Goal: Communication & Community: Connect with others

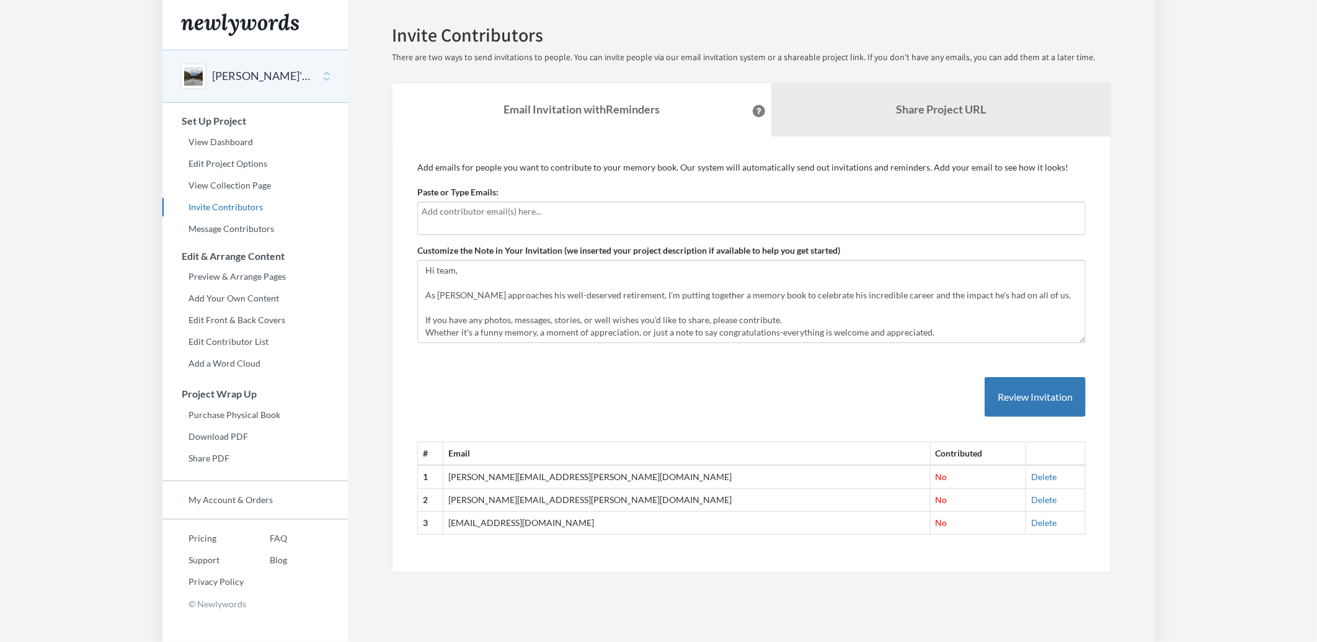
click at [525, 218] on input "text" at bounding box center [752, 212] width 660 height 14
click at [617, 219] on div at bounding box center [751, 218] width 668 height 33
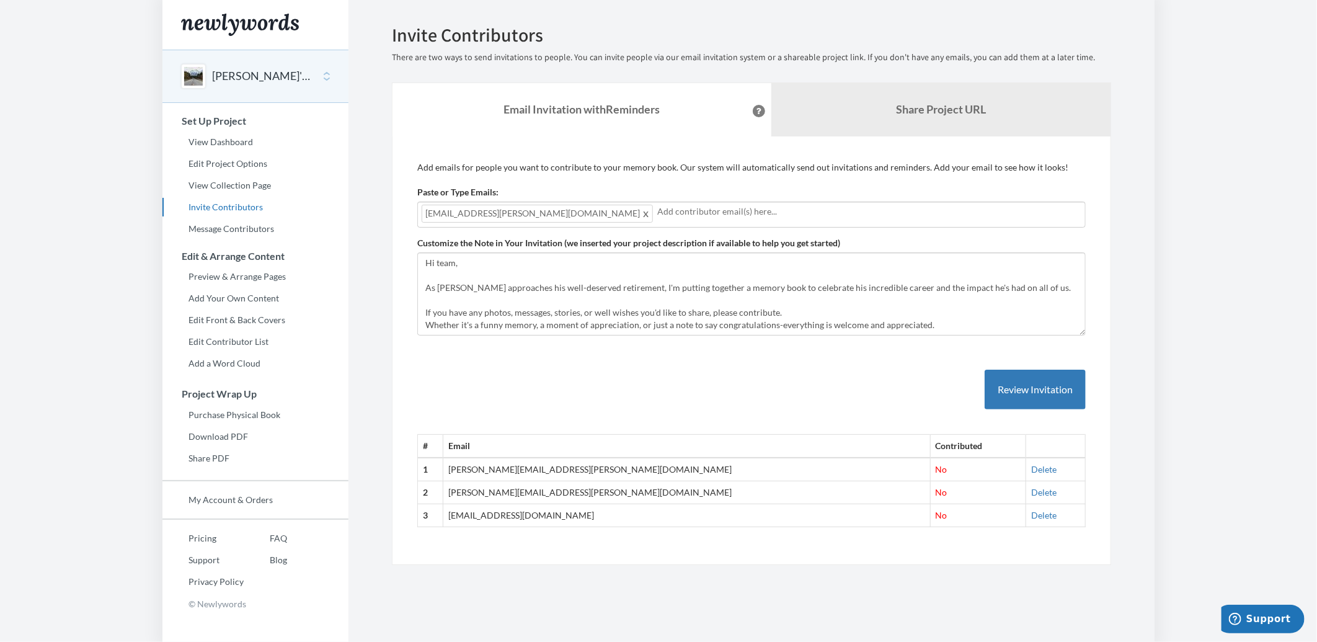
click at [782, 208] on input "text" at bounding box center [869, 212] width 424 height 14
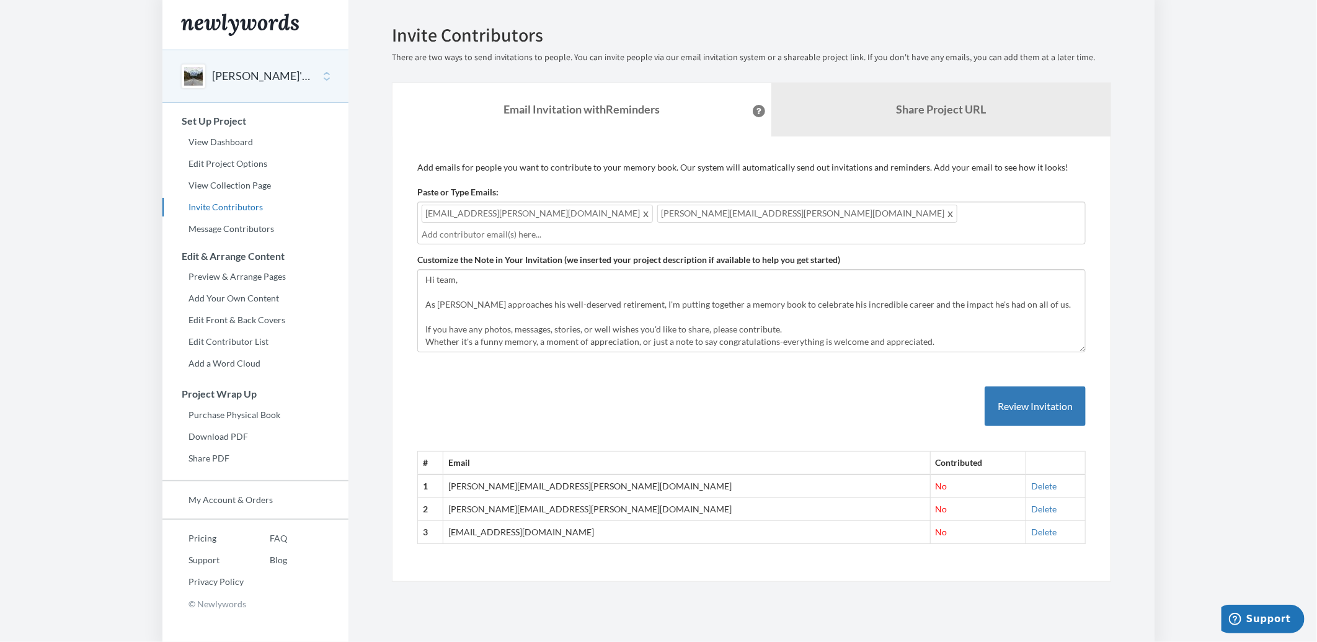
click at [864, 228] on input "text" at bounding box center [752, 235] width 660 height 14
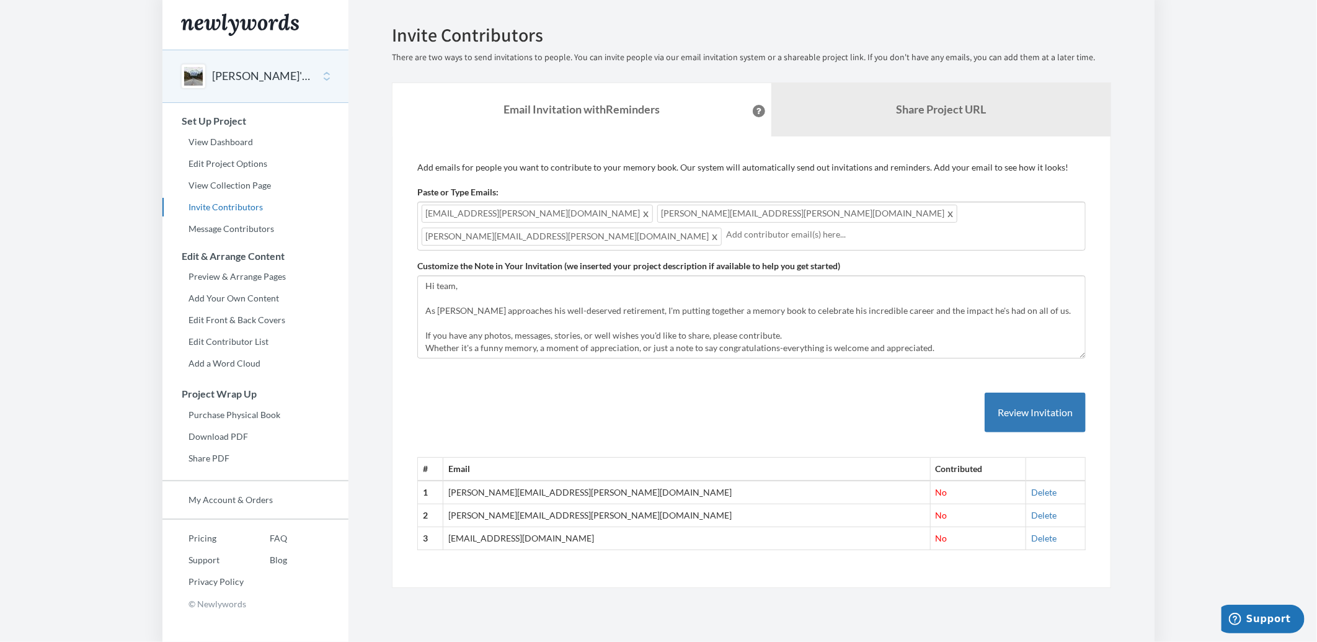
click at [907, 213] on div "[EMAIL_ADDRESS][PERSON_NAME][DOMAIN_NAME] [PERSON_NAME][DOMAIN_NAME][EMAIL_ADDR…" at bounding box center [751, 226] width 668 height 49
click at [913, 219] on div "[EMAIL_ADDRESS][PERSON_NAME][DOMAIN_NAME] [PERSON_NAME][DOMAIN_NAME][EMAIL_ADDR…" at bounding box center [751, 226] width 668 height 49
click at [904, 211] on div "[EMAIL_ADDRESS][PERSON_NAME][DOMAIN_NAME] [PERSON_NAME][DOMAIN_NAME][EMAIL_ADDR…" at bounding box center [751, 226] width 668 height 49
click at [726, 234] on input "text" at bounding box center [903, 235] width 355 height 14
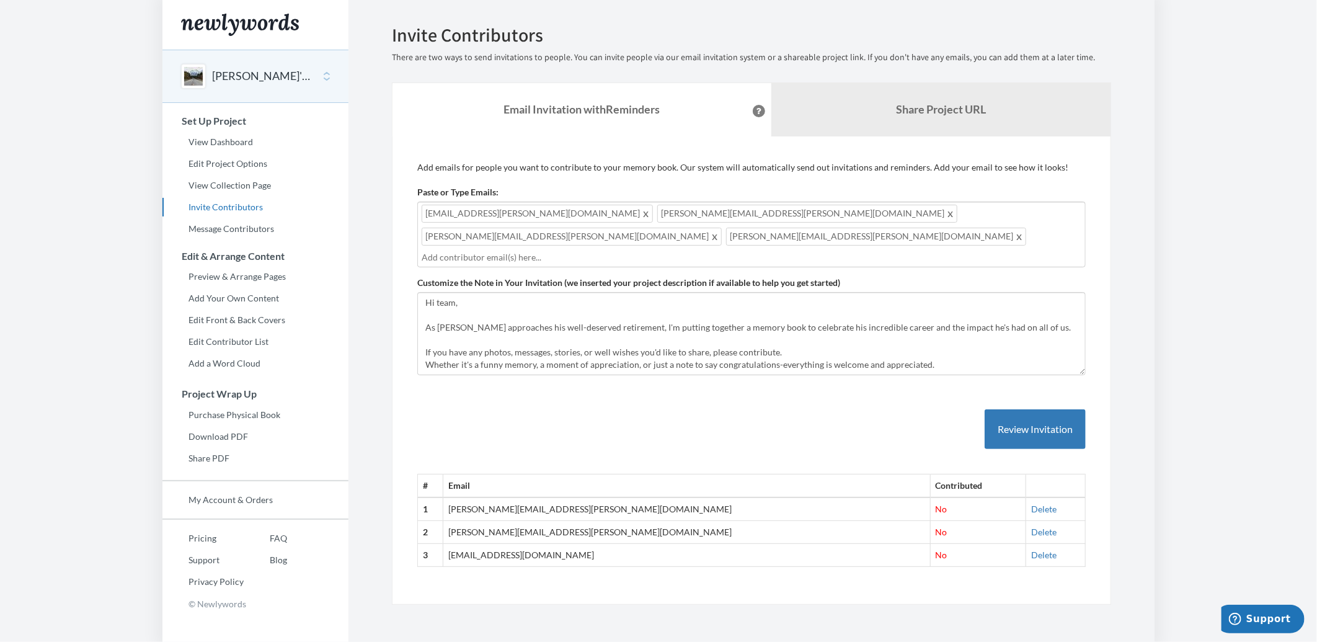
click at [555, 251] on input "text" at bounding box center [752, 258] width 660 height 14
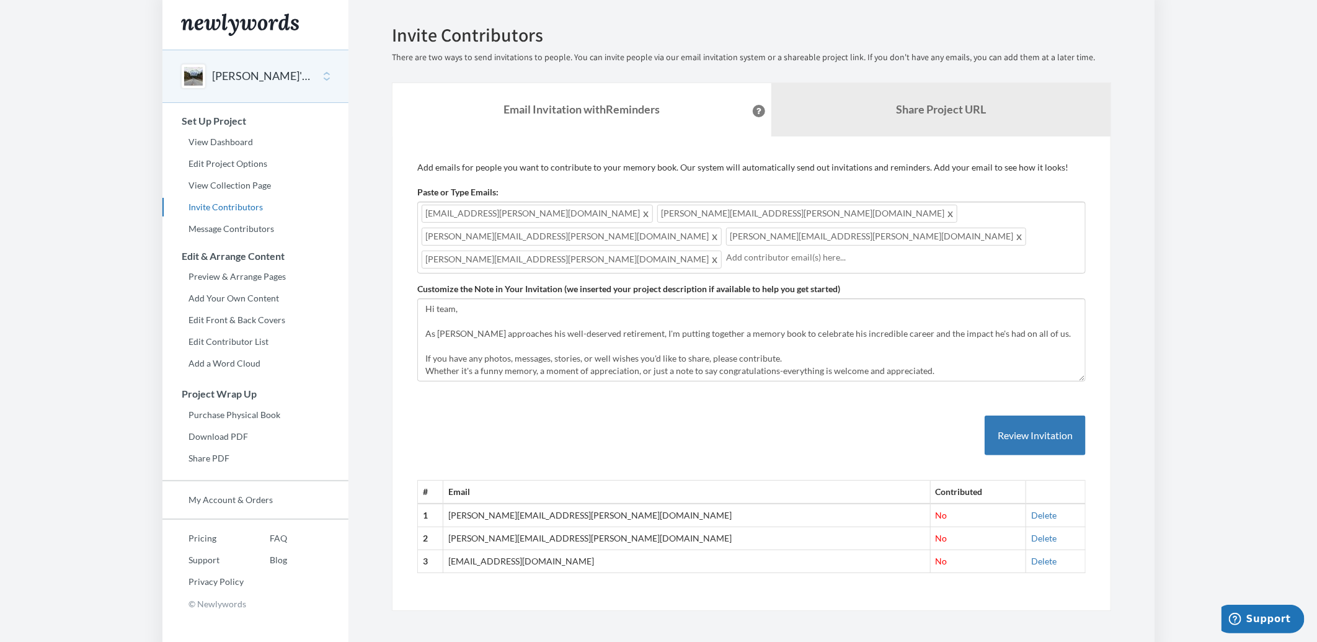
click at [704, 244] on div "[EMAIL_ADDRESS][PERSON_NAME][DOMAIN_NAME] [PERSON_NAME][DOMAIN_NAME][EMAIL_ADDR…" at bounding box center [751, 238] width 668 height 72
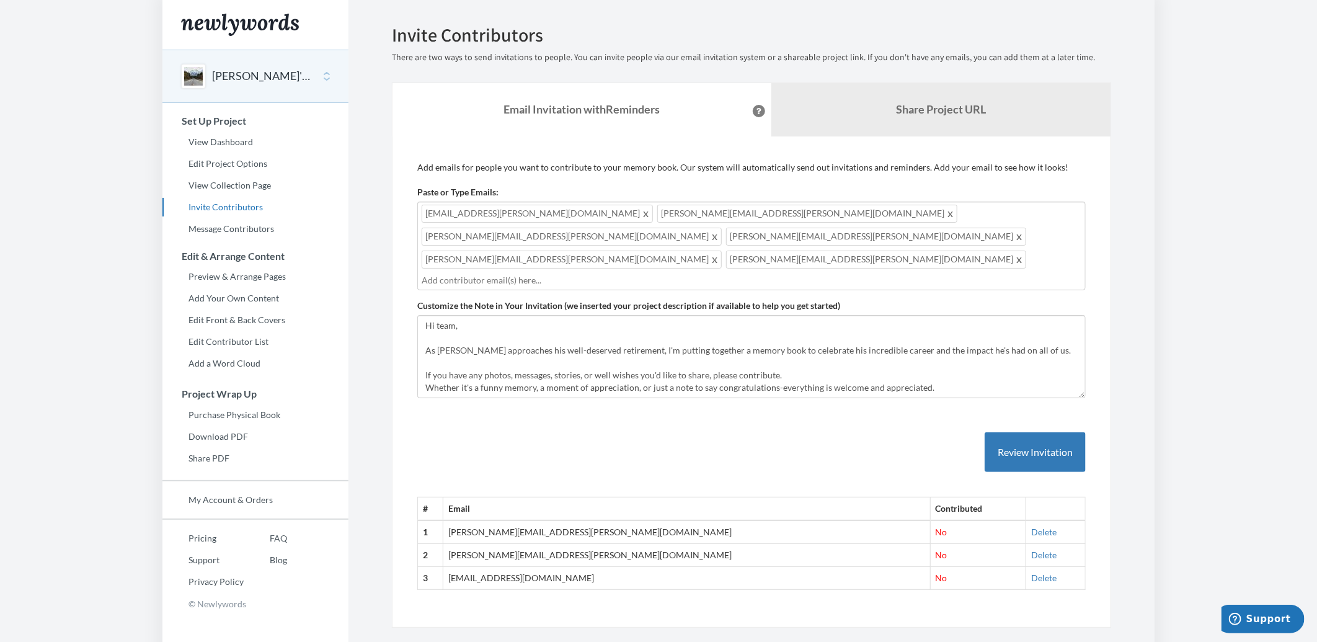
click at [887, 244] on div "[EMAIL_ADDRESS][PERSON_NAME][DOMAIN_NAME] [PERSON_NAME][DOMAIN_NAME][EMAIL_ADDR…" at bounding box center [751, 246] width 668 height 89
click at [936, 273] on input "text" at bounding box center [752, 280] width 660 height 14
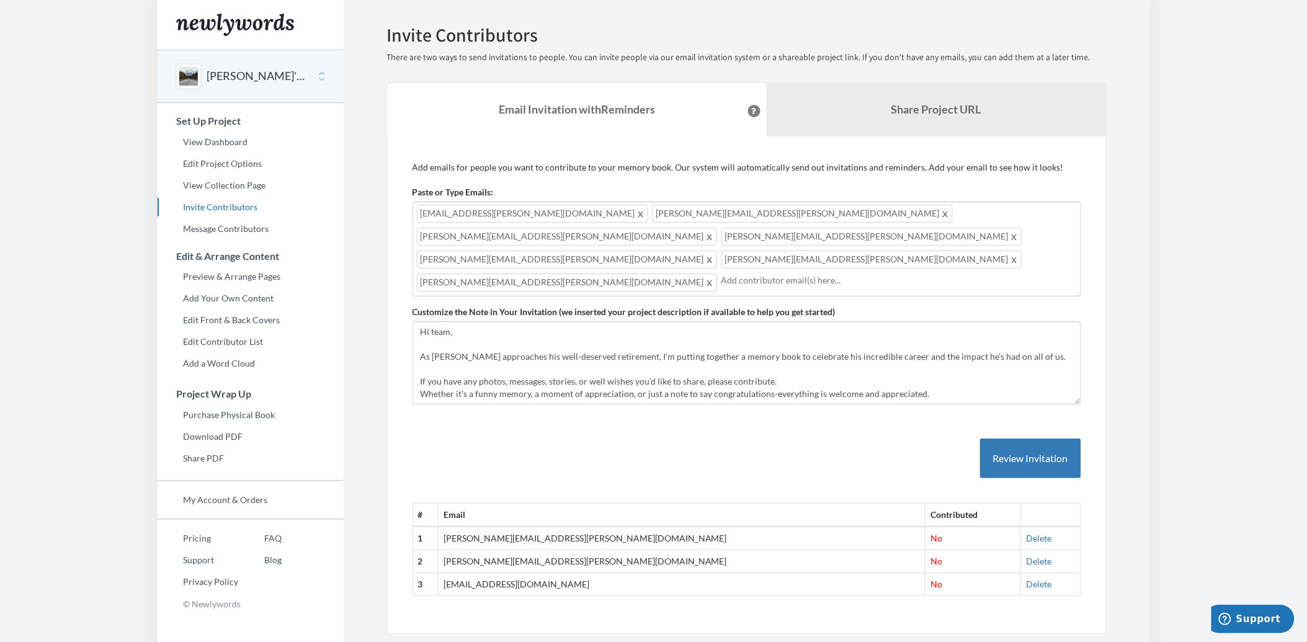
click at [927, 248] on div "[EMAIL_ADDRESS][PERSON_NAME][DOMAIN_NAME] [PERSON_NAME][DOMAIN_NAME][EMAIL_ADDR…" at bounding box center [746, 249] width 668 height 95
click at [930, 237] on div "[EMAIL_ADDRESS][PERSON_NAME][DOMAIN_NAME] [PERSON_NAME][DOMAIN_NAME][EMAIL_ADDR…" at bounding box center [746, 249] width 668 height 95
click at [951, 243] on div "[EMAIL_ADDRESS][PERSON_NAME][DOMAIN_NAME] [PERSON_NAME][DOMAIN_NAME][EMAIL_ADDR…" at bounding box center [746, 249] width 668 height 95
click at [939, 238] on div "[EMAIL_ADDRESS][PERSON_NAME][DOMAIN_NAME] [PERSON_NAME][DOMAIN_NAME][EMAIL_ADDR…" at bounding box center [746, 249] width 668 height 95
click at [928, 273] on input "text" at bounding box center [898, 280] width 355 height 14
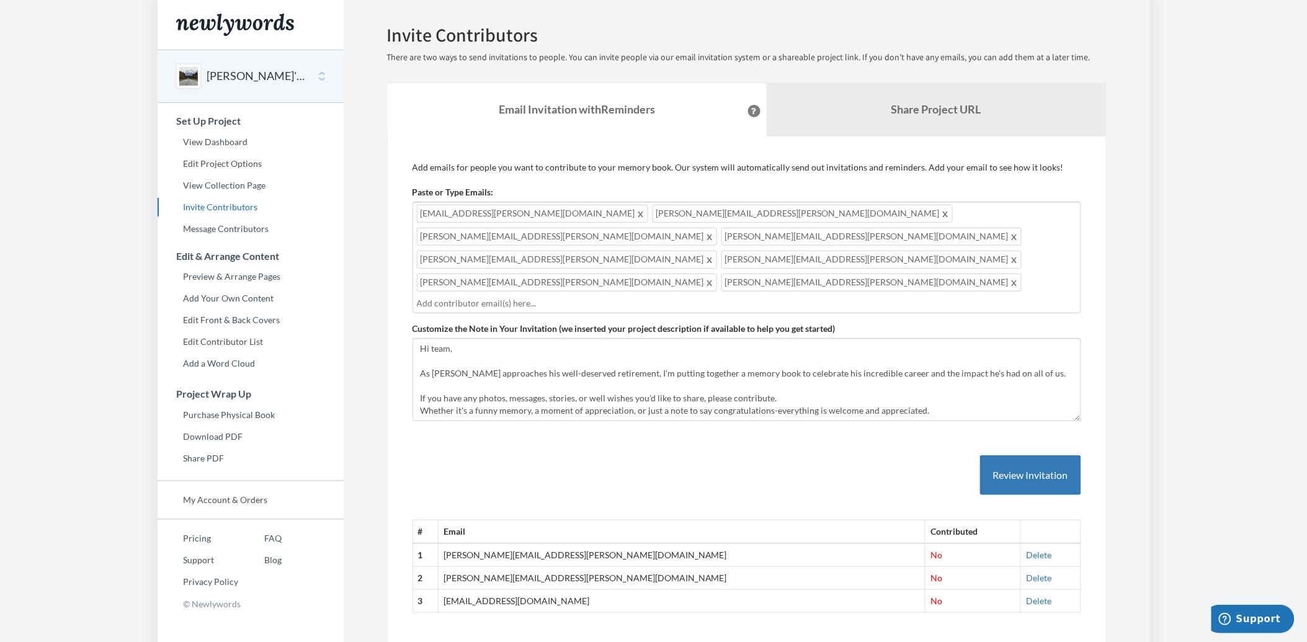
click at [702, 296] on input "text" at bounding box center [747, 303] width 660 height 14
click at [723, 267] on div "[EMAIL_ADDRESS][PERSON_NAME][DOMAIN_NAME] [PERSON_NAME][DOMAIN_NAME][EMAIL_ADDR…" at bounding box center [746, 261] width 668 height 118
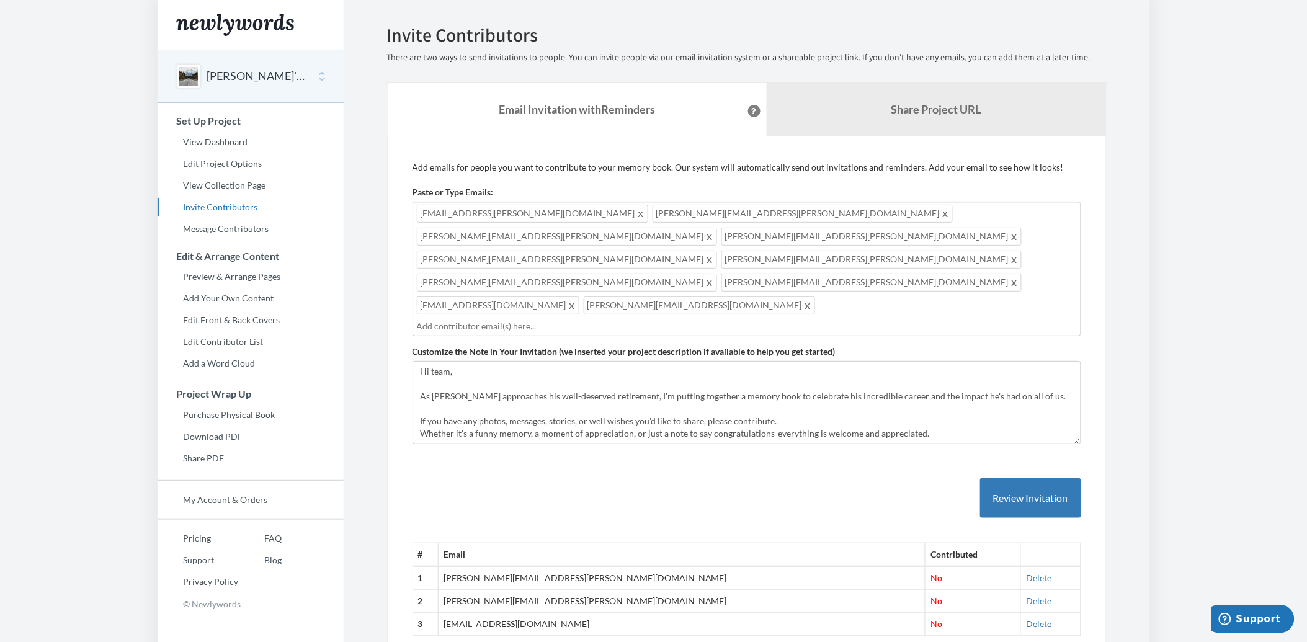
click at [922, 319] on input "text" at bounding box center [747, 326] width 660 height 14
type input "[PERSON_NAME]"
type input "a"
click at [779, 319] on input "text" at bounding box center [747, 326] width 660 height 14
click at [971, 272] on div "[EMAIL_ADDRESS][PERSON_NAME][DOMAIN_NAME] [PERSON_NAME][DOMAIN_NAME][EMAIL_ADDR…" at bounding box center [746, 269] width 668 height 135
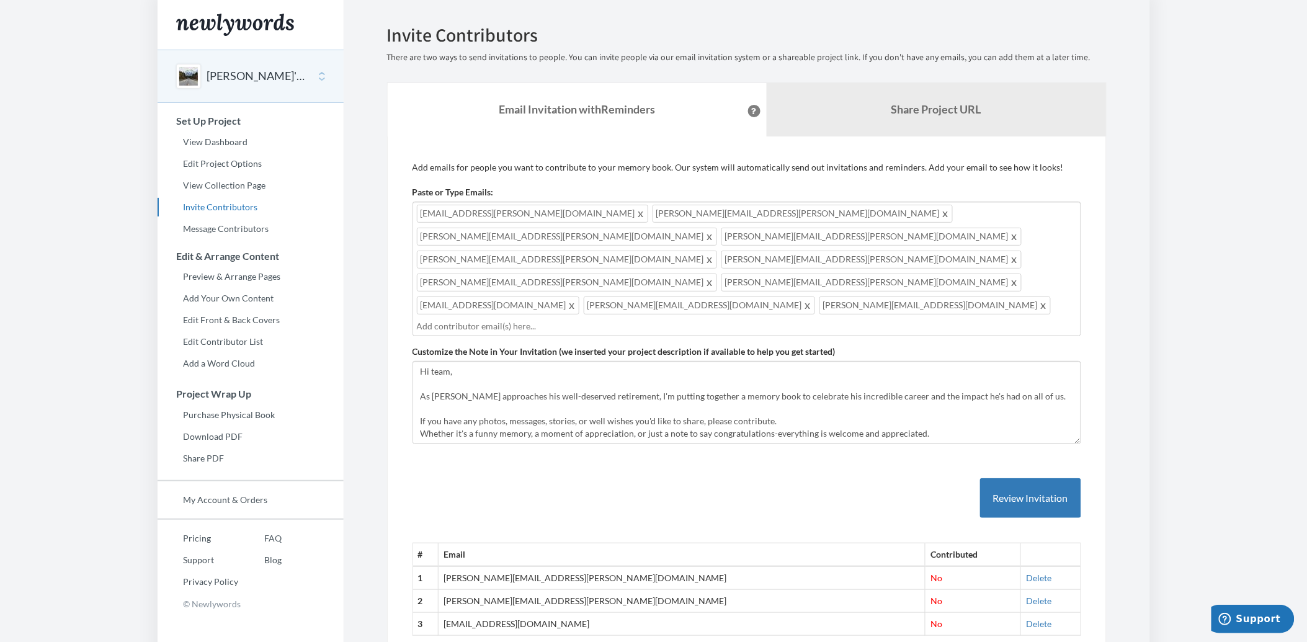
click at [963, 258] on div "[EMAIL_ADDRESS][PERSON_NAME][DOMAIN_NAME] [PERSON_NAME][DOMAIN_NAME][EMAIL_ADDR…" at bounding box center [746, 269] width 668 height 135
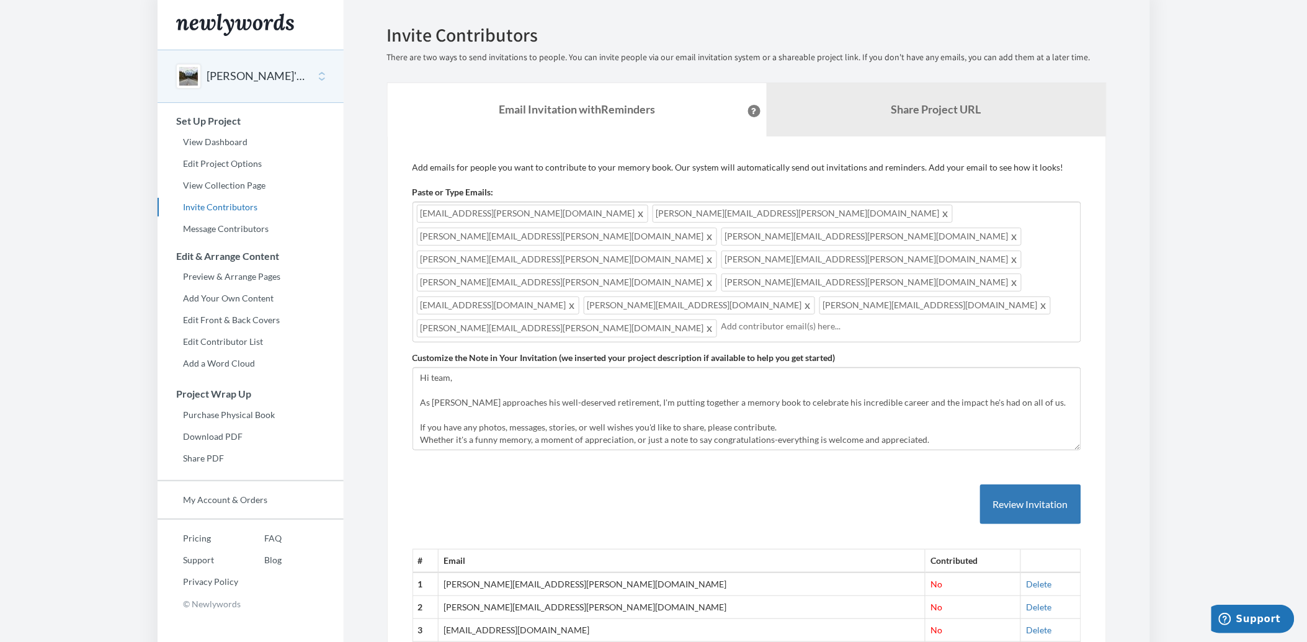
click at [875, 319] on input "text" at bounding box center [898, 326] width 355 height 14
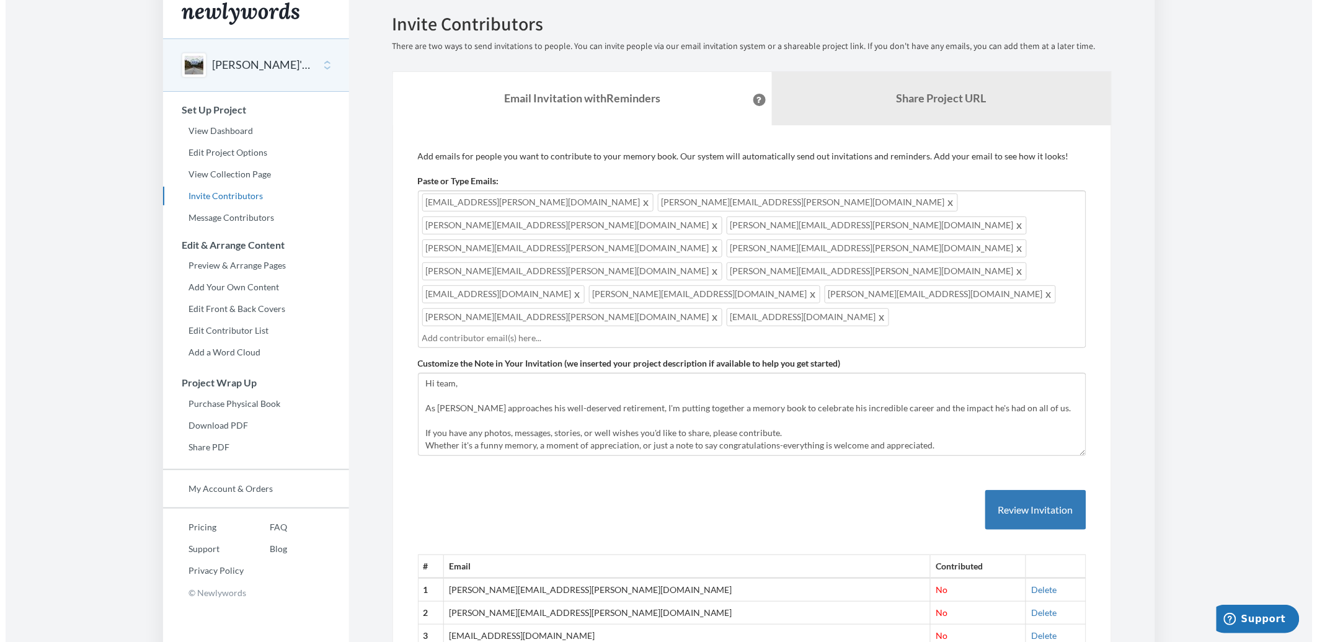
scroll to position [30, 0]
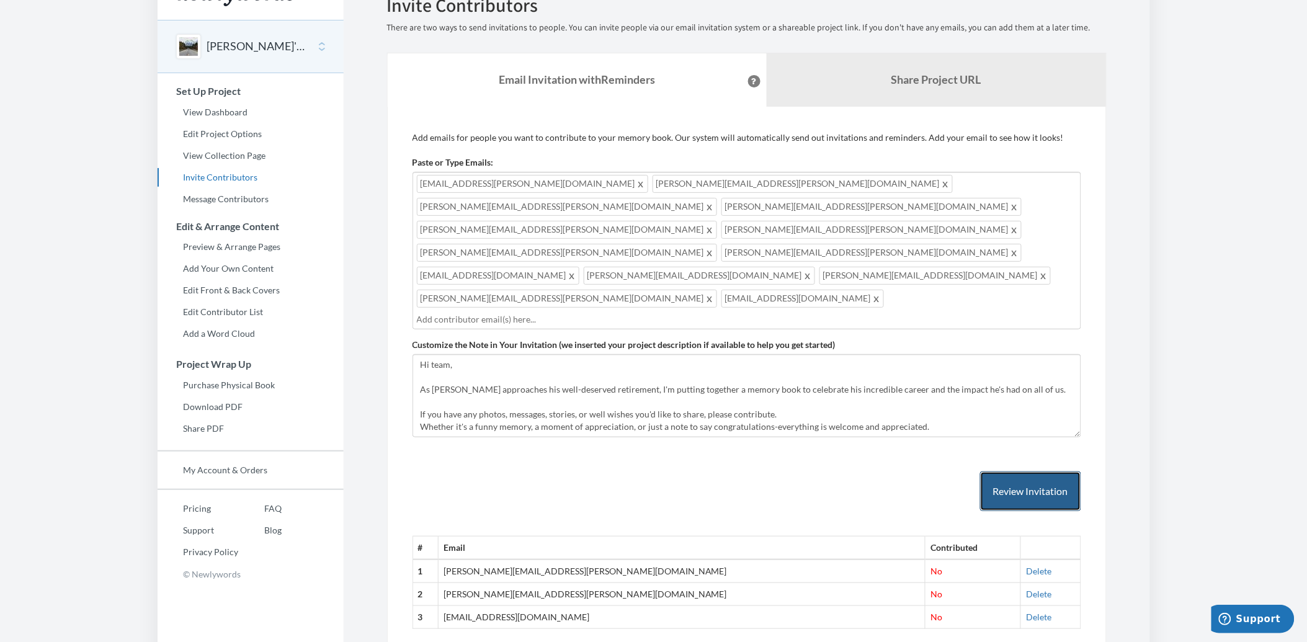
click at [1011, 471] on button "Review Invitation" at bounding box center [1030, 491] width 101 height 40
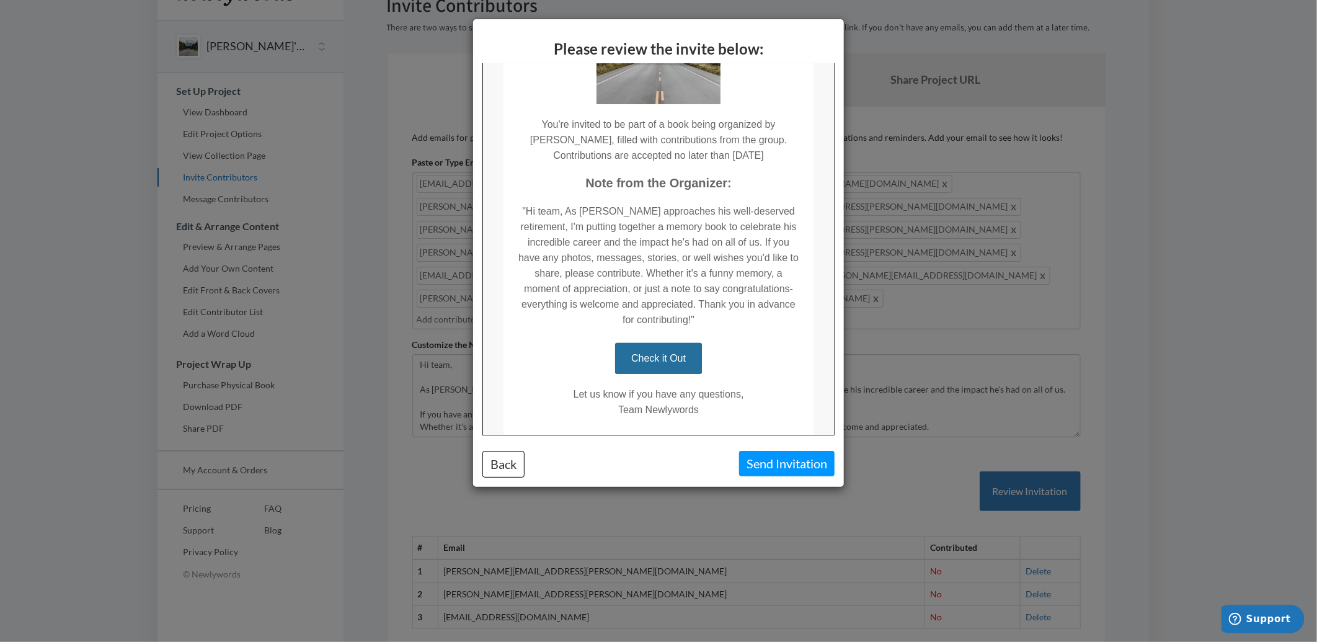
scroll to position [209, 0]
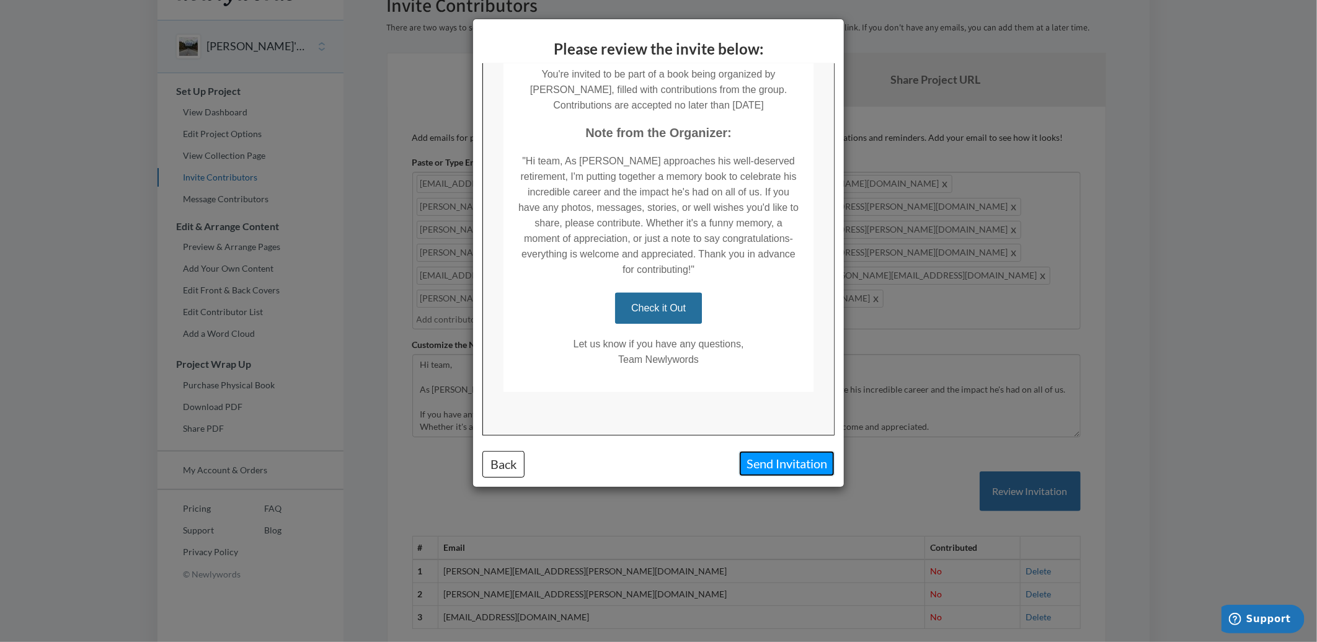
click at [816, 466] on button "Send Invitation" at bounding box center [786, 463] width 95 height 25
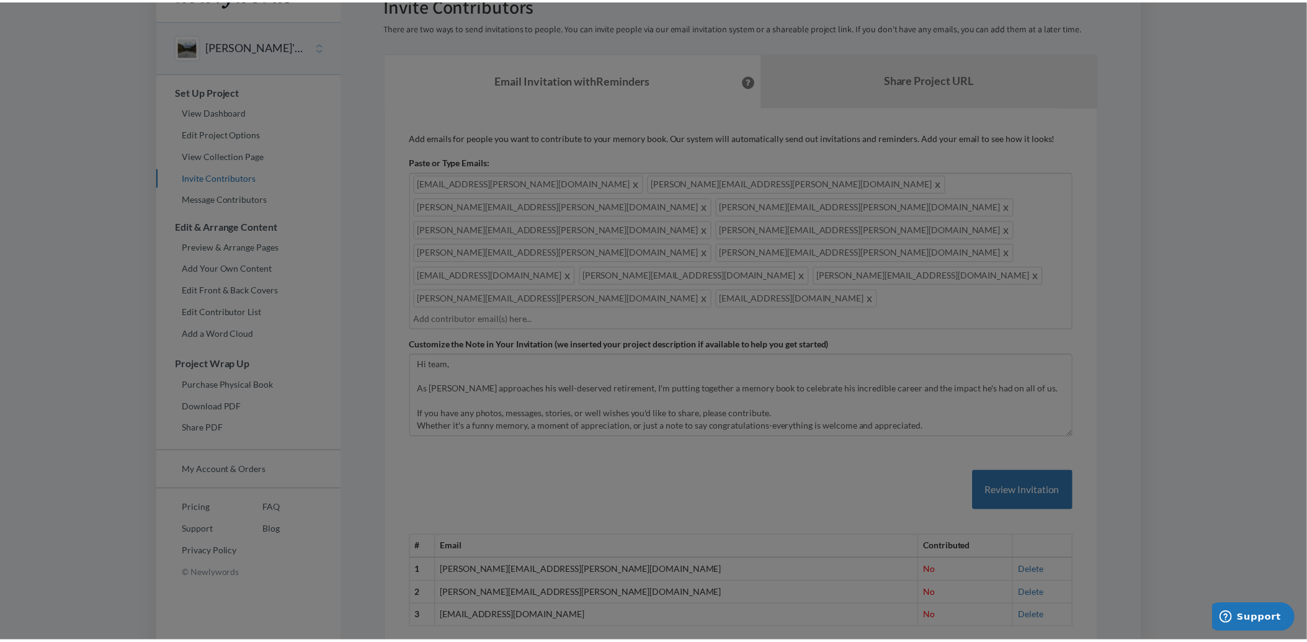
scroll to position [0, 0]
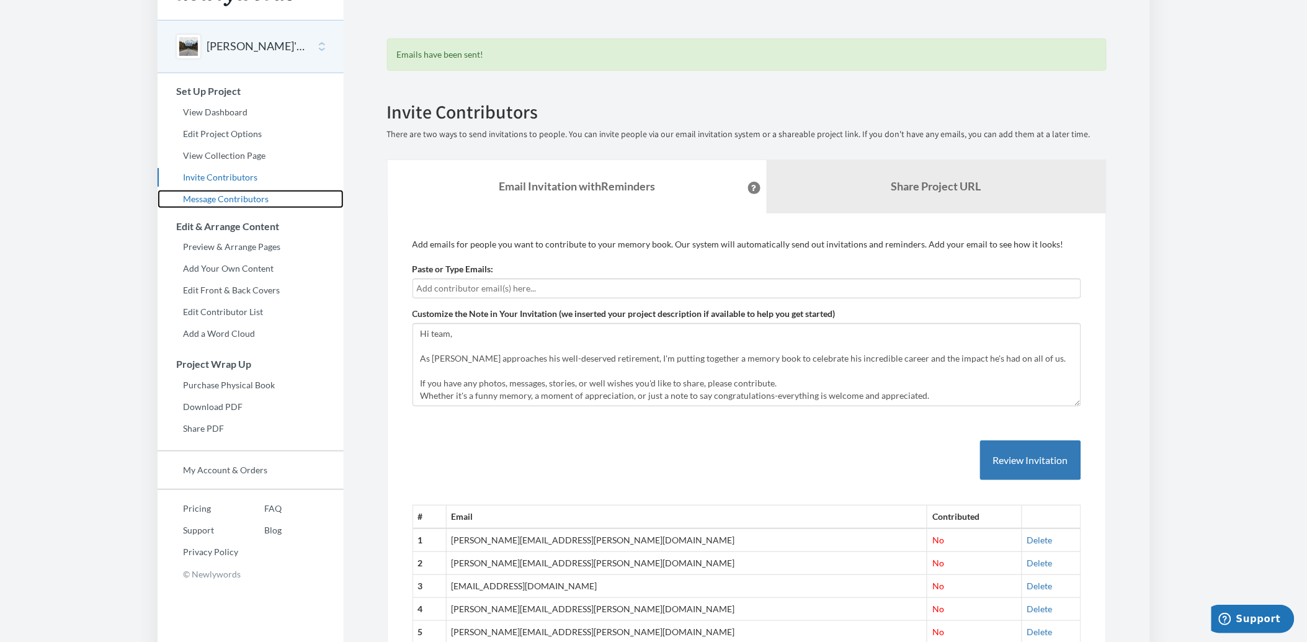
click at [224, 193] on link "Message Contributors" at bounding box center [251, 199] width 186 height 19
